Goal: Task Accomplishment & Management: Use online tool/utility

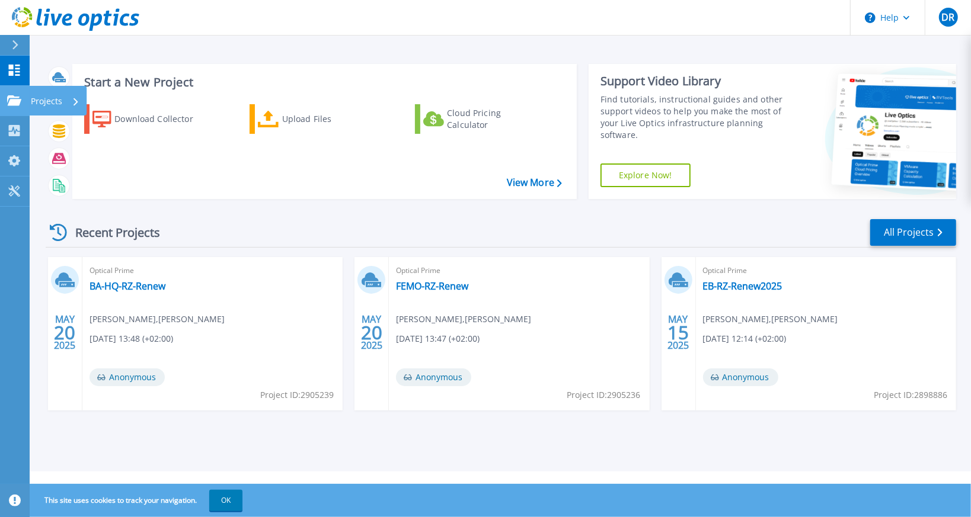
click at [4, 93] on link "Projects Projects" at bounding box center [15, 101] width 30 height 30
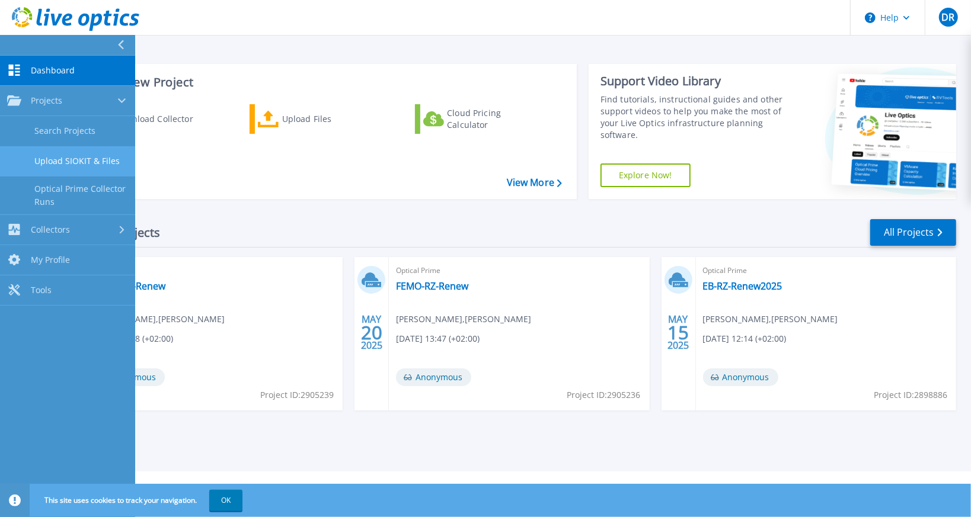
click at [78, 158] on link "Upload SIOKIT & Files" at bounding box center [67, 161] width 135 height 30
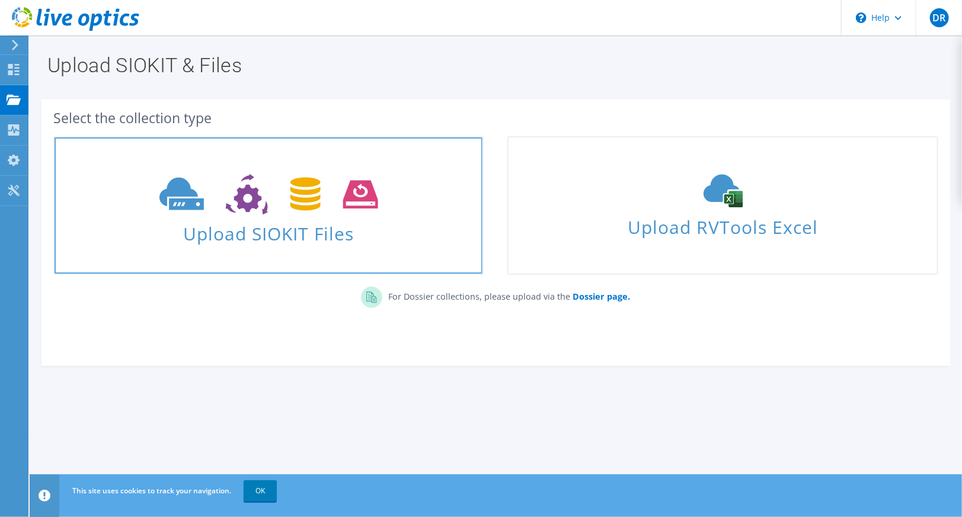
click at [212, 216] on span at bounding box center [269, 193] width 428 height 50
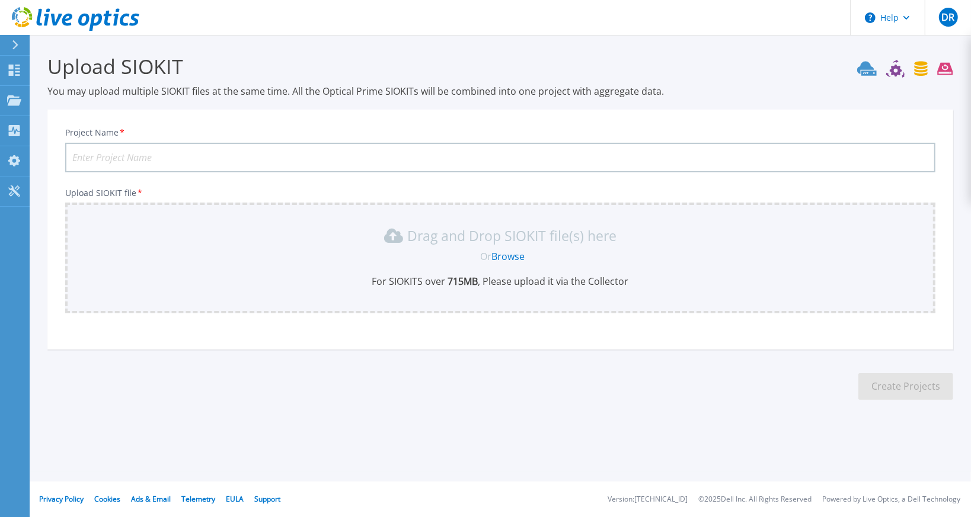
click at [506, 258] on link "Browse" at bounding box center [508, 256] width 33 height 13
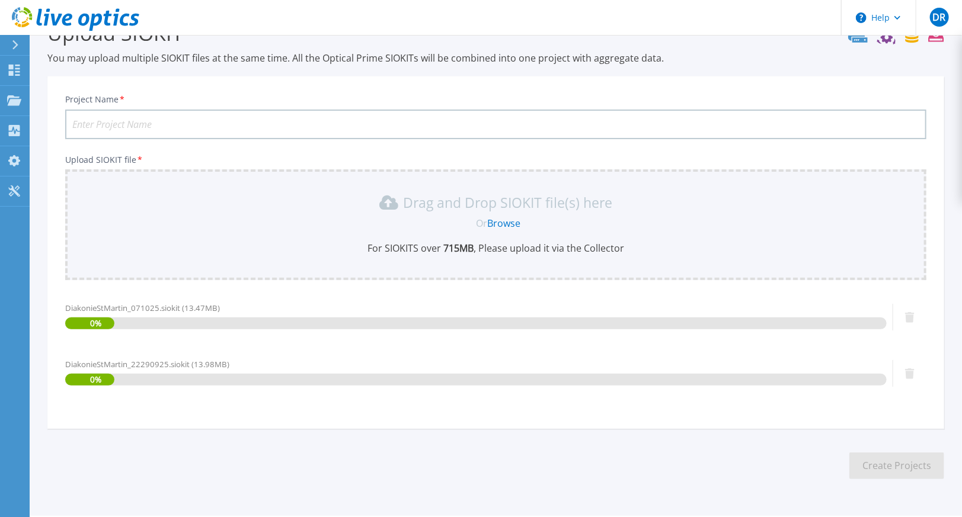
scroll to position [67, 0]
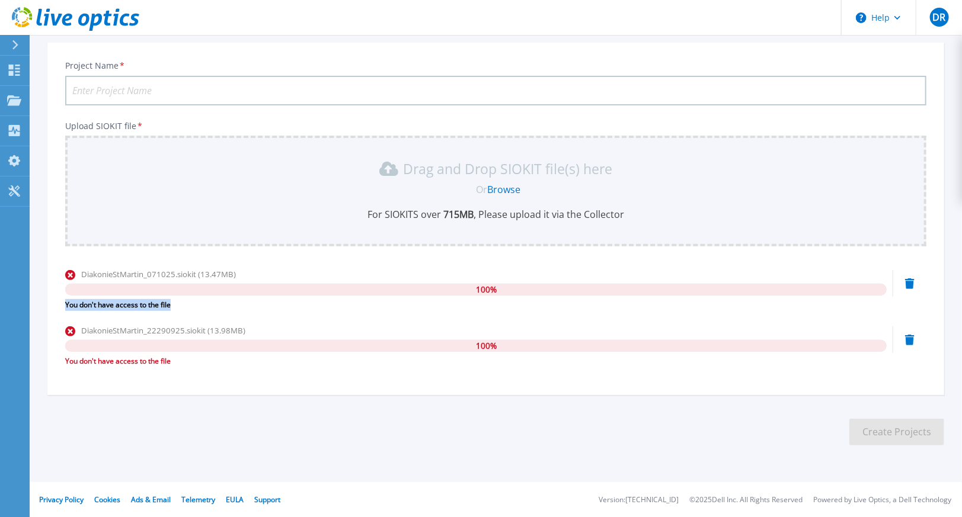
drag, startPoint x: 64, startPoint y: 305, endPoint x: 170, endPoint y: 305, distance: 106.1
click at [170, 305] on div "Project Name * Upload SIOKIT file * Drag and Drop SIOKIT file(s) here Or Browse…" at bounding box center [495, 222] width 897 height 345
copy div "You don't have access to the file"
click at [120, 88] on input "Project Name *" at bounding box center [495, 91] width 861 height 30
paste input "DiakonieStMartin"
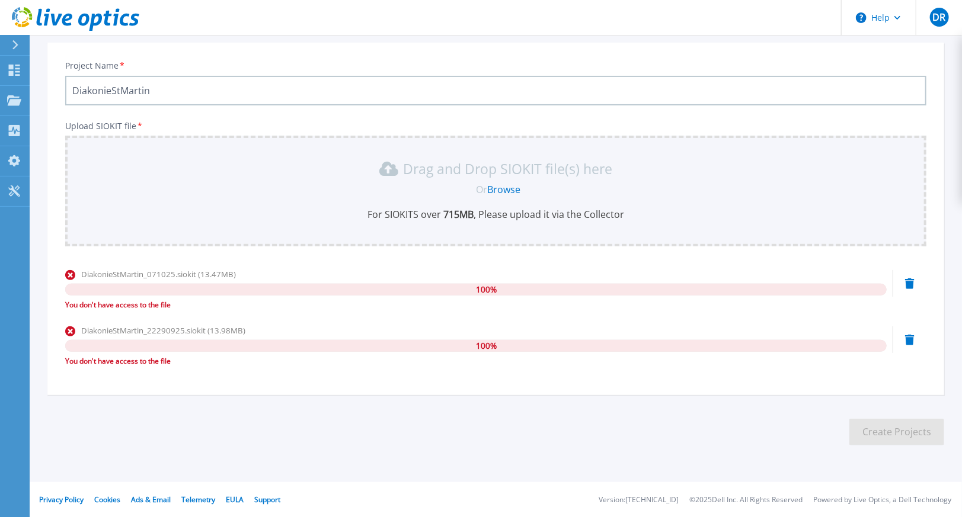
type input "DiakonieStMartin"
click at [151, 155] on div "Drag and Drop SIOKIT file(s) here Or Browse For SIOKITS over 715 MB , Please up…" at bounding box center [495, 191] width 861 height 111
click at [907, 282] on icon at bounding box center [909, 284] width 9 height 11
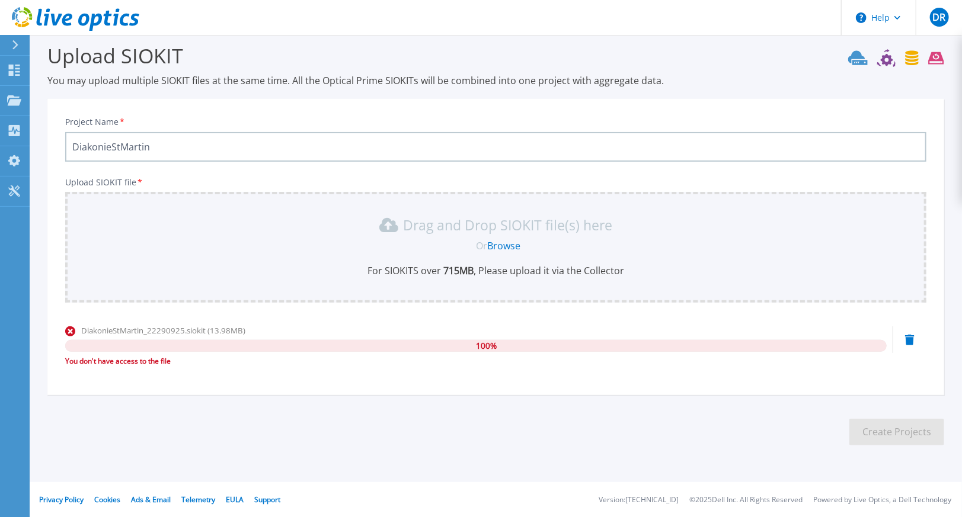
click at [910, 342] on icon at bounding box center [909, 340] width 9 height 11
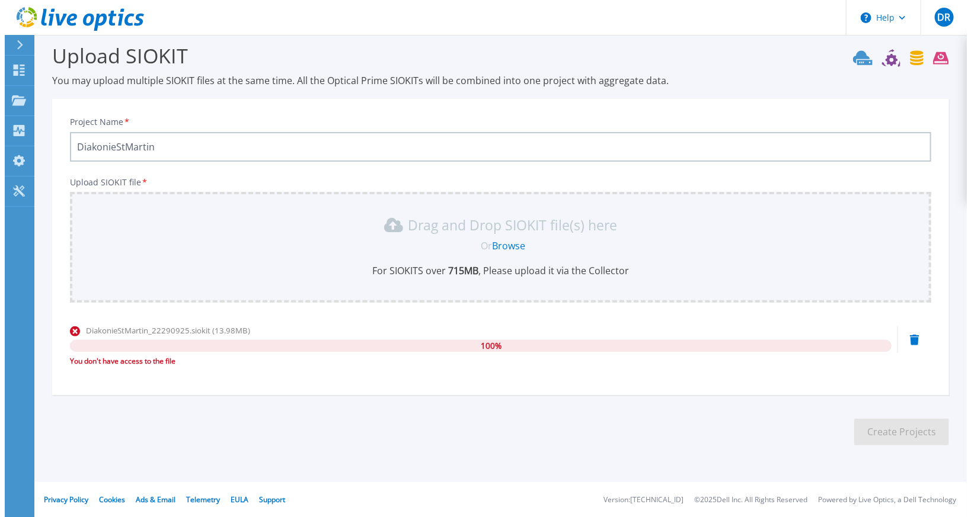
scroll to position [0, 0]
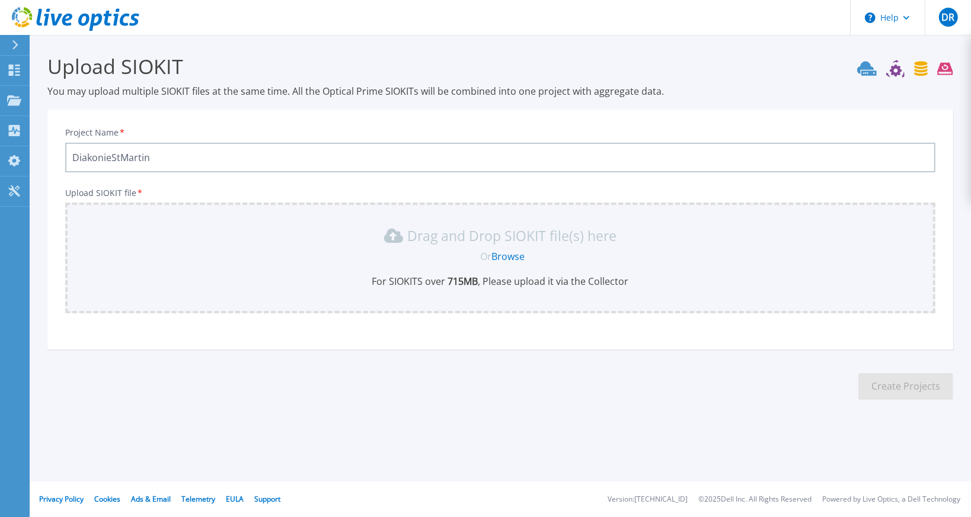
click at [505, 260] on link "Browse" at bounding box center [508, 256] width 33 height 13
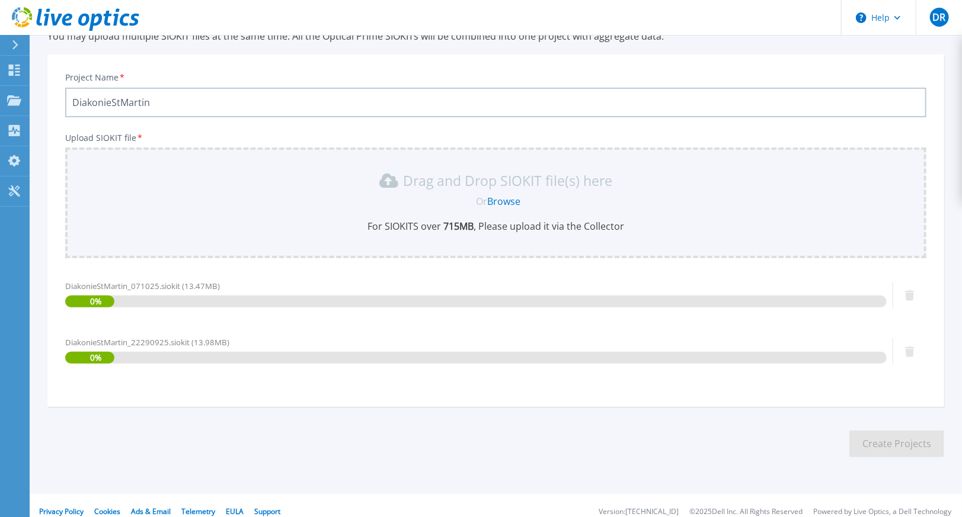
scroll to position [67, 0]
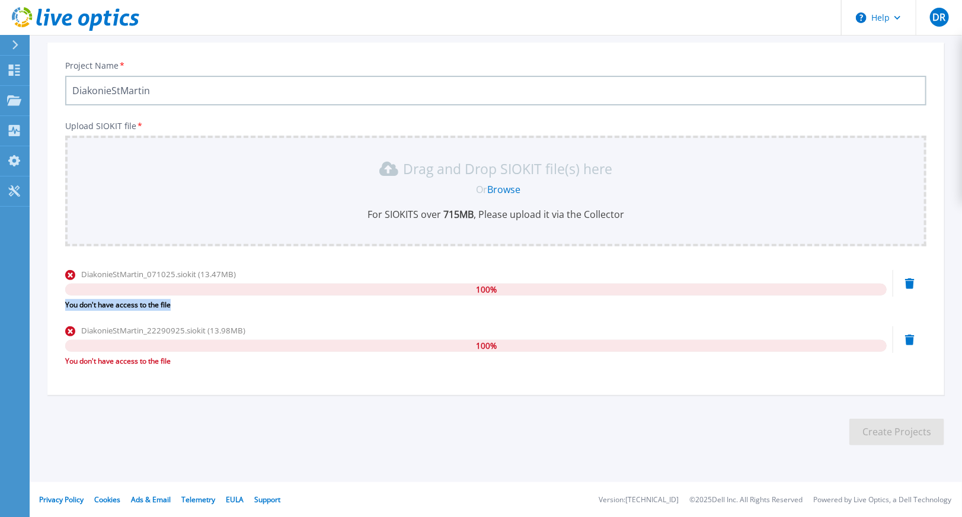
drag, startPoint x: 63, startPoint y: 305, endPoint x: 171, endPoint y: 299, distance: 108.0
click at [171, 299] on div "Project Name * DiakonieStMartin Upload SIOKIT file * Drag and Drop SIOKIT file(…" at bounding box center [495, 222] width 897 height 345
copy div "You don't have access to the file"
click at [12, 44] on icon at bounding box center [15, 44] width 7 height 9
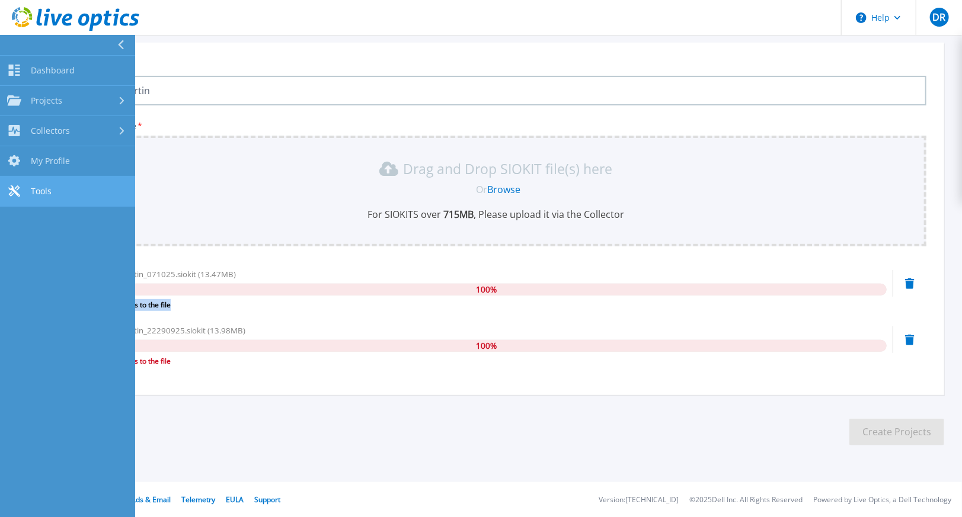
click at [73, 196] on link "Tools Tools" at bounding box center [67, 192] width 135 height 30
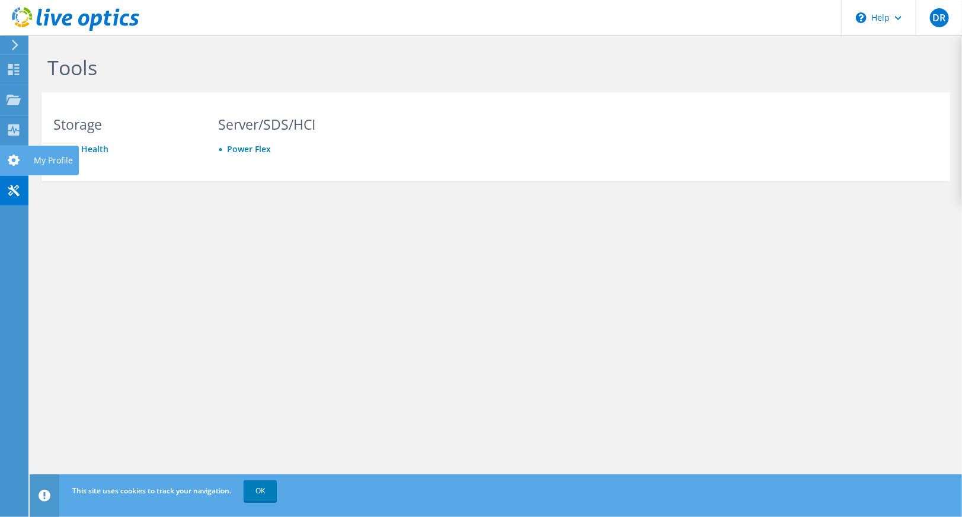
click at [7, 162] on icon at bounding box center [14, 160] width 14 height 11
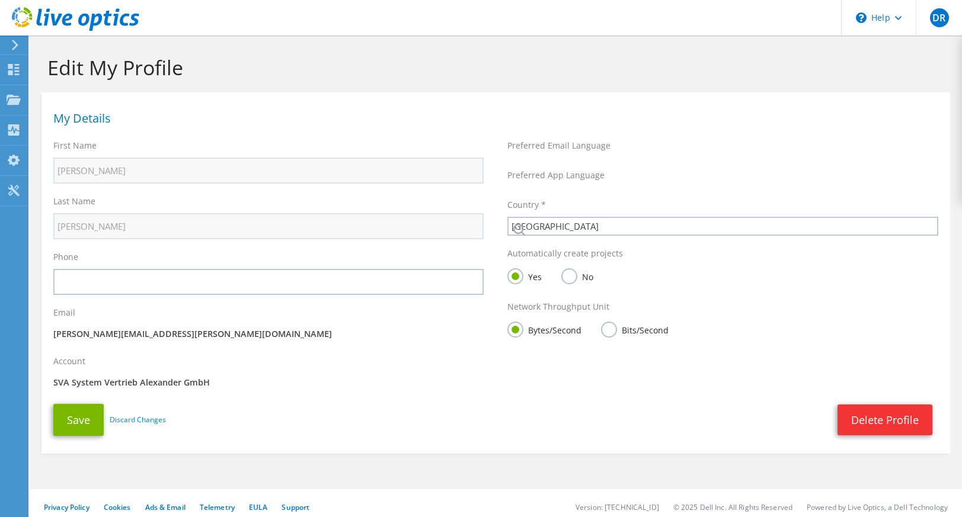
select select "56"
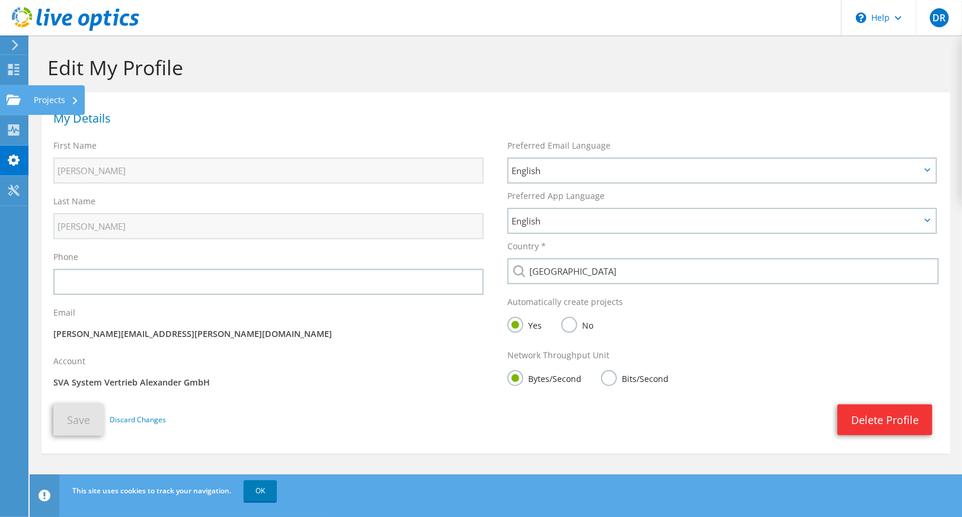
click at [9, 95] on use at bounding box center [14, 99] width 14 height 10
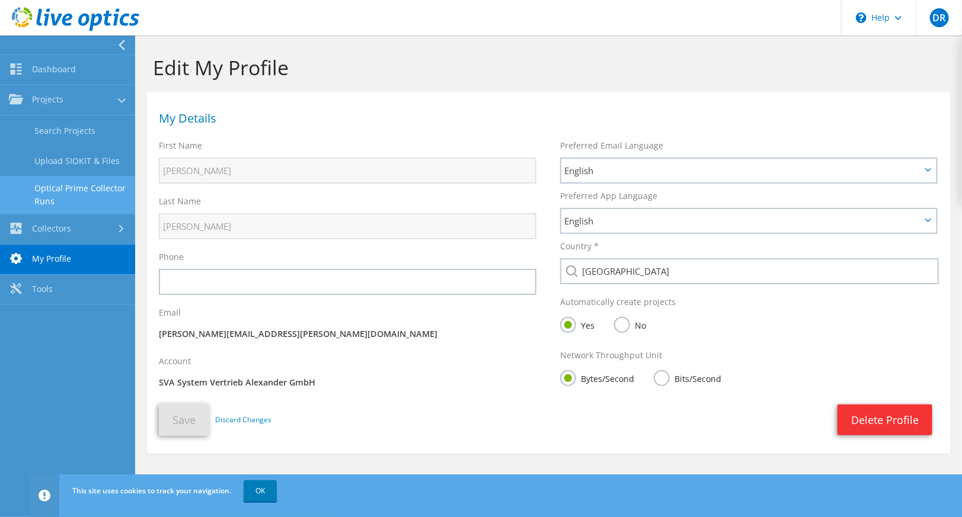
click at [70, 193] on link "Optical Prime Collector Runs" at bounding box center [67, 195] width 135 height 38
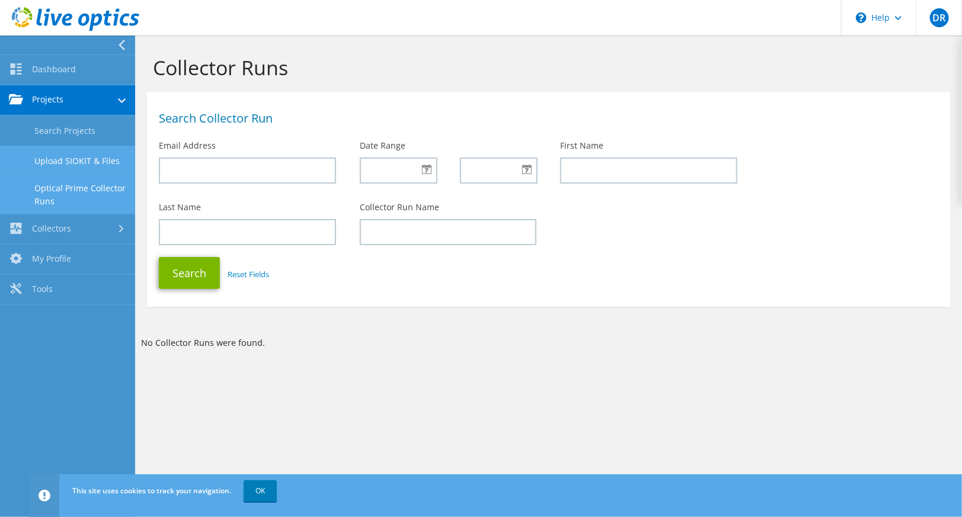
click at [46, 156] on link "Upload SIOKIT & Files" at bounding box center [67, 161] width 135 height 30
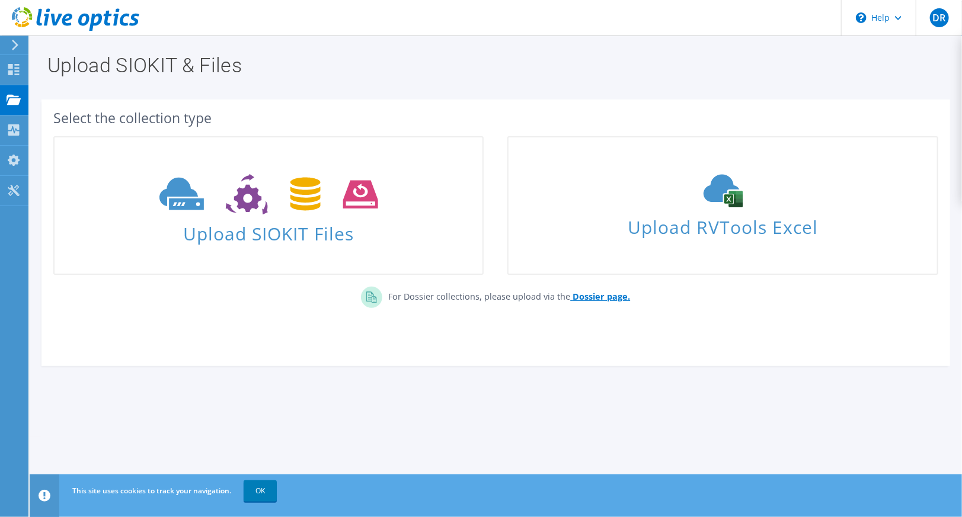
click at [596, 295] on b "Dossier page." at bounding box center [601, 296] width 57 height 11
